Goal: Transaction & Acquisition: Book appointment/travel/reservation

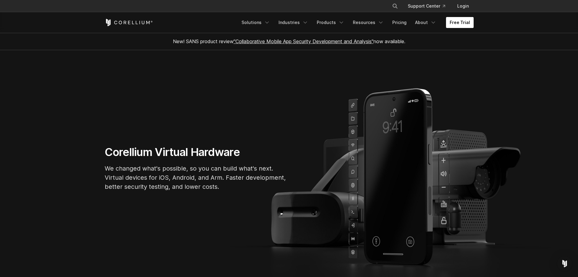
click at [467, 20] on link "Free Trial" at bounding box center [460, 22] width 28 height 11
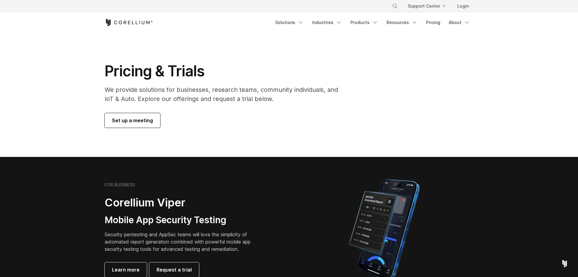
click at [135, 124] on span "Set up a meeting" at bounding box center [132, 120] width 41 height 7
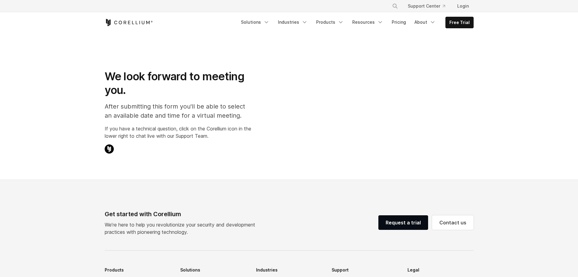
select select "**"
